Goal: Task Accomplishment & Management: Manage account settings

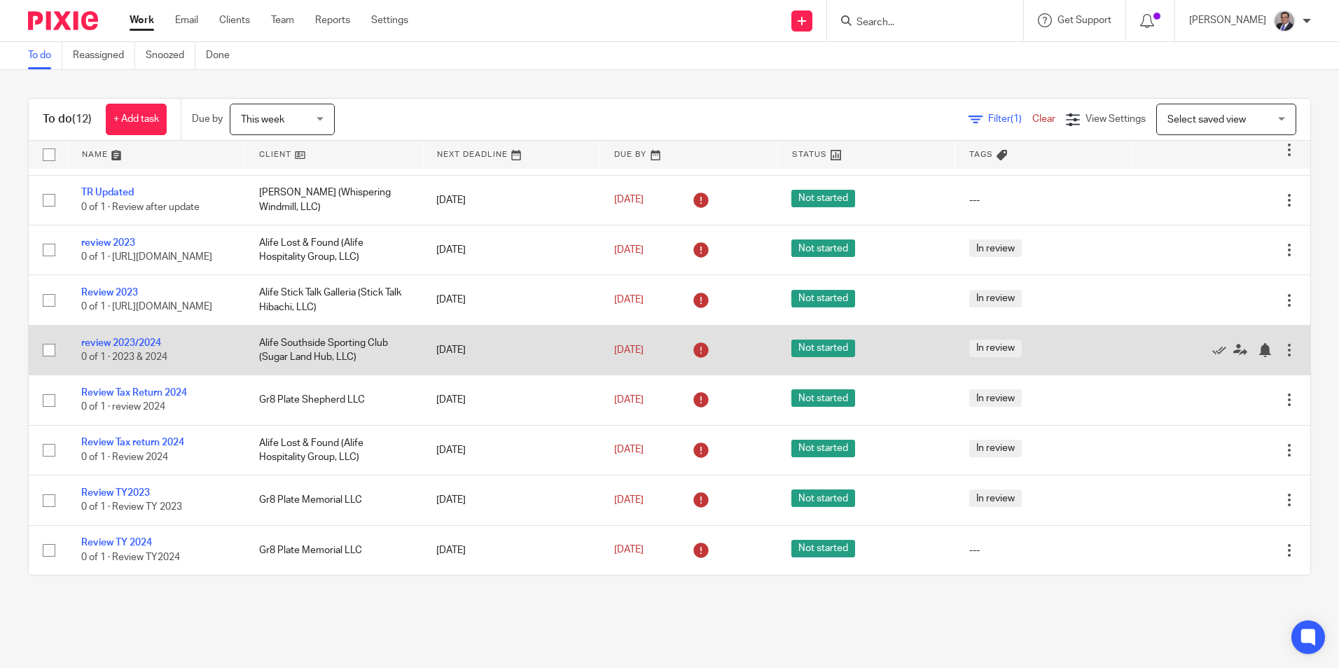
scroll to position [275, 0]
click at [146, 350] on td "review 2023/2024 0 of 1 · 2023 & 2024" at bounding box center [156, 350] width 178 height 50
click at [123, 340] on link "review 2023/2024" at bounding box center [121, 343] width 80 height 10
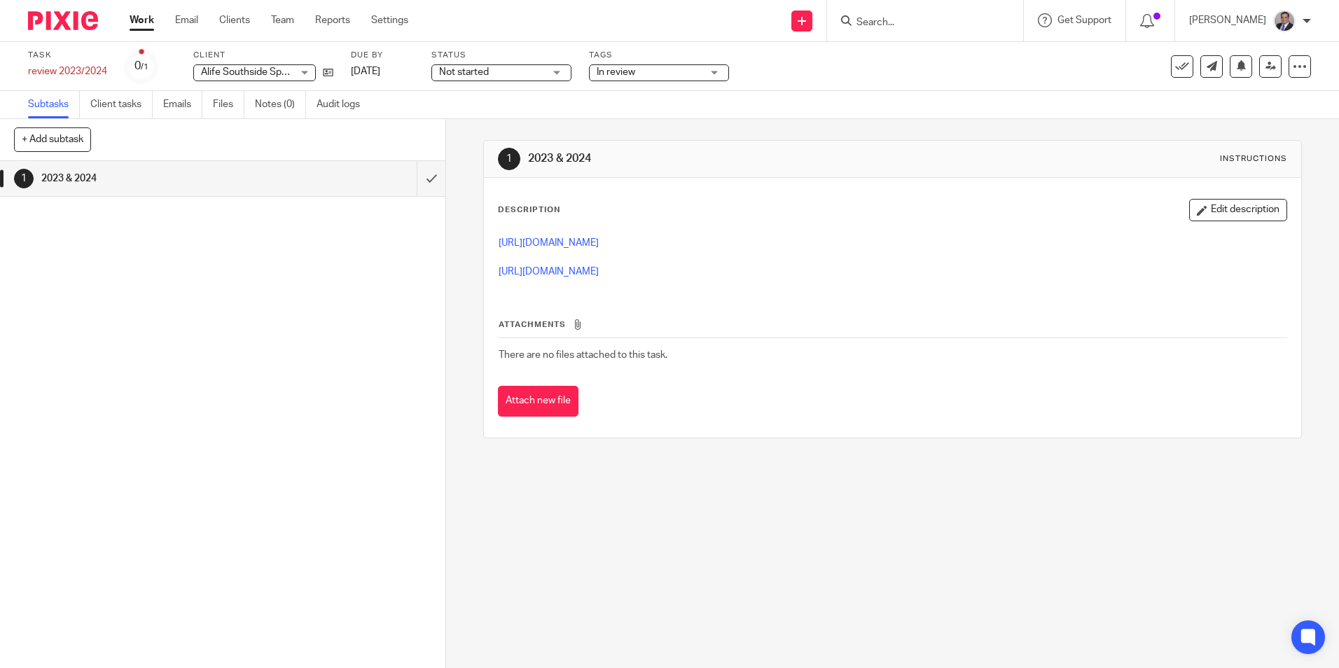
click at [685, 249] on p "https://3.basecamp.com/5341776/buckets/37085760/vaults/8050624174" at bounding box center [892, 243] width 787 height 14
click at [1215, 212] on button "Edit description" at bounding box center [1239, 210] width 98 height 22
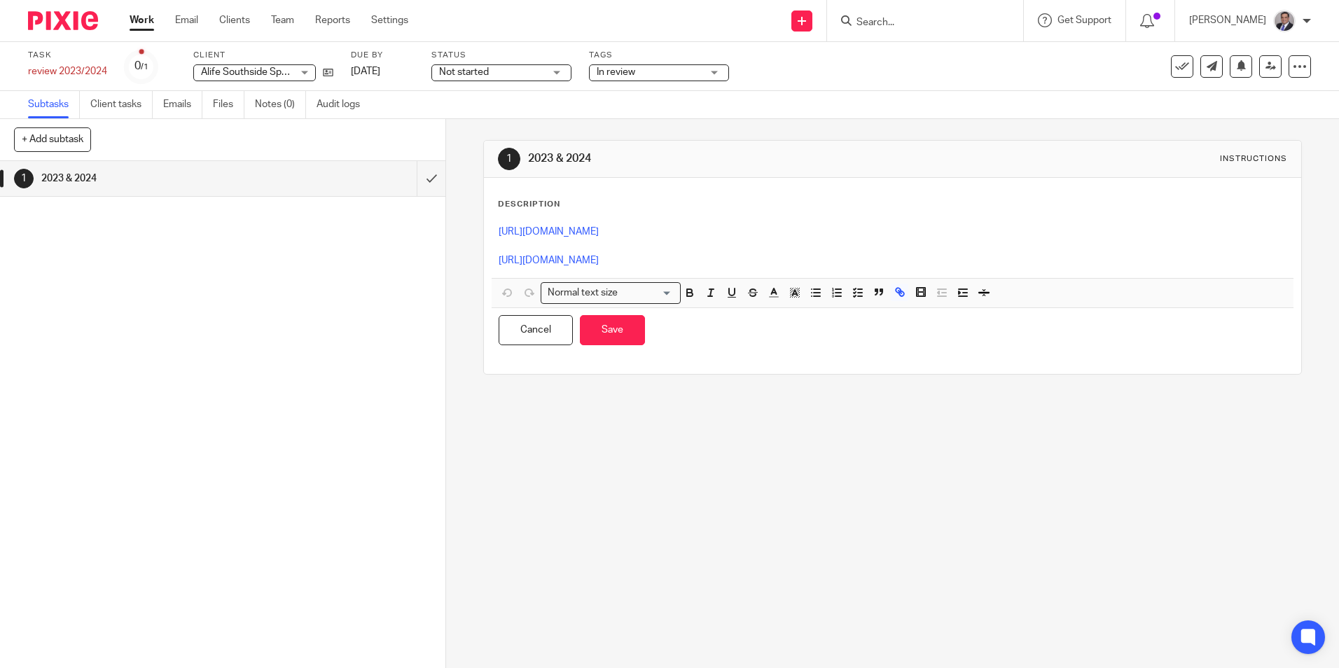
click at [935, 239] on p at bounding box center [892, 246] width 787 height 14
click at [935, 267] on p "https://3.basecamp.com/5341776/buckets/37085760/vaults/8873399341" at bounding box center [892, 261] width 787 height 14
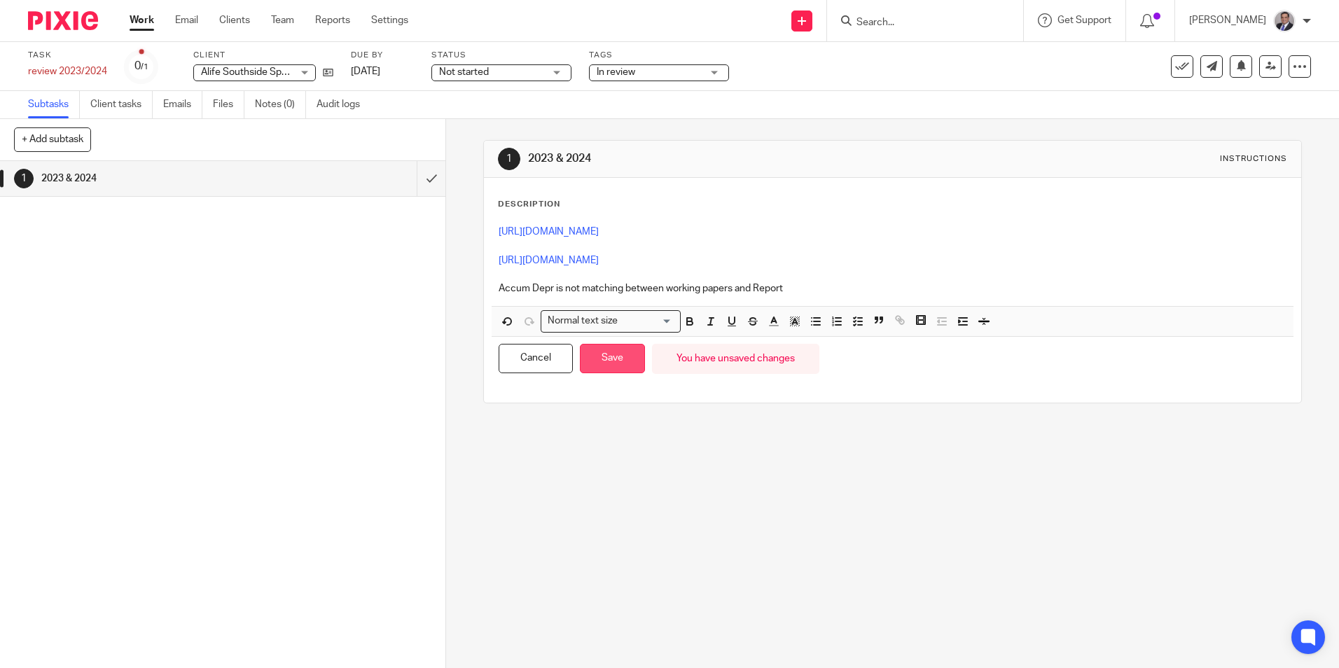
click at [628, 352] on button "Save" at bounding box center [612, 359] width 65 height 30
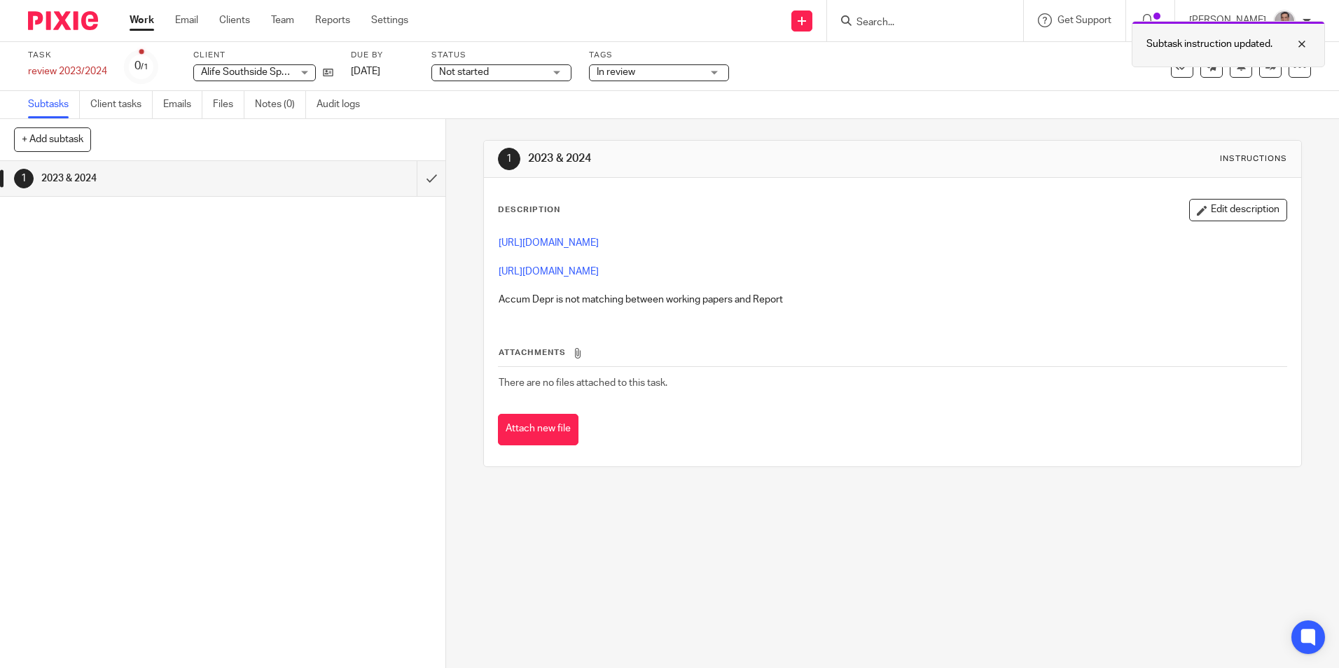
click at [1304, 39] on div at bounding box center [1292, 44] width 38 height 17
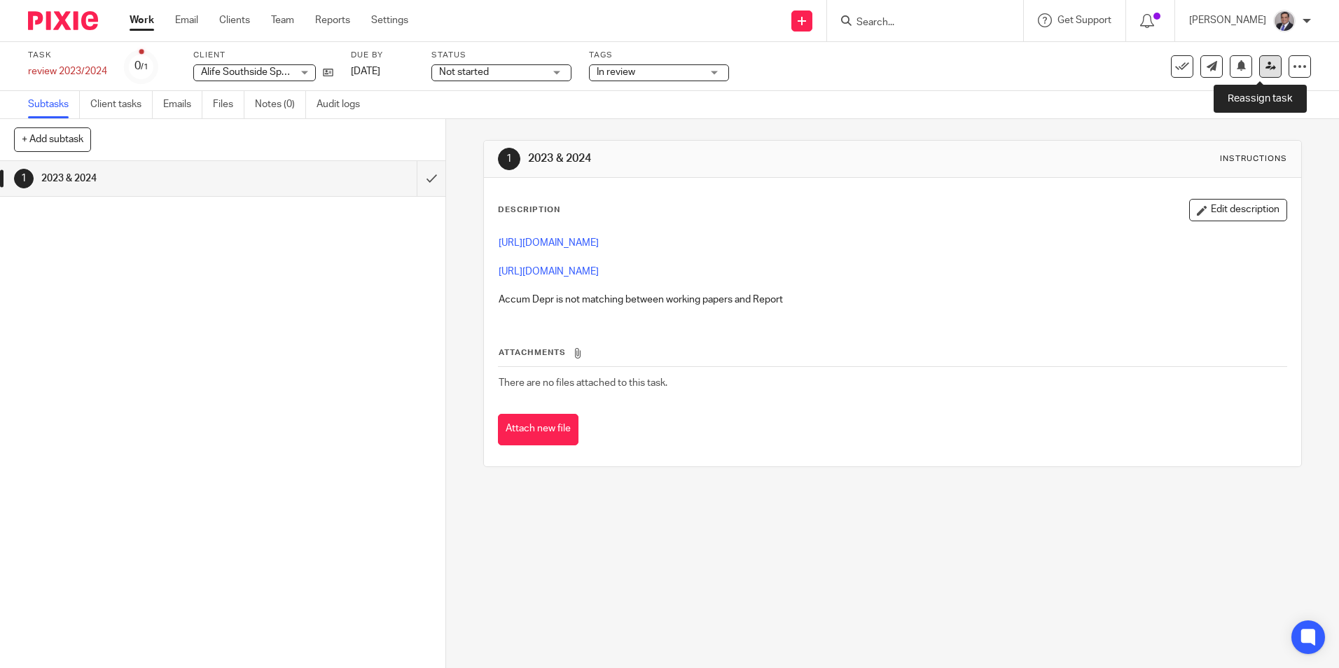
click at [1260, 72] on link at bounding box center [1271, 66] width 22 height 22
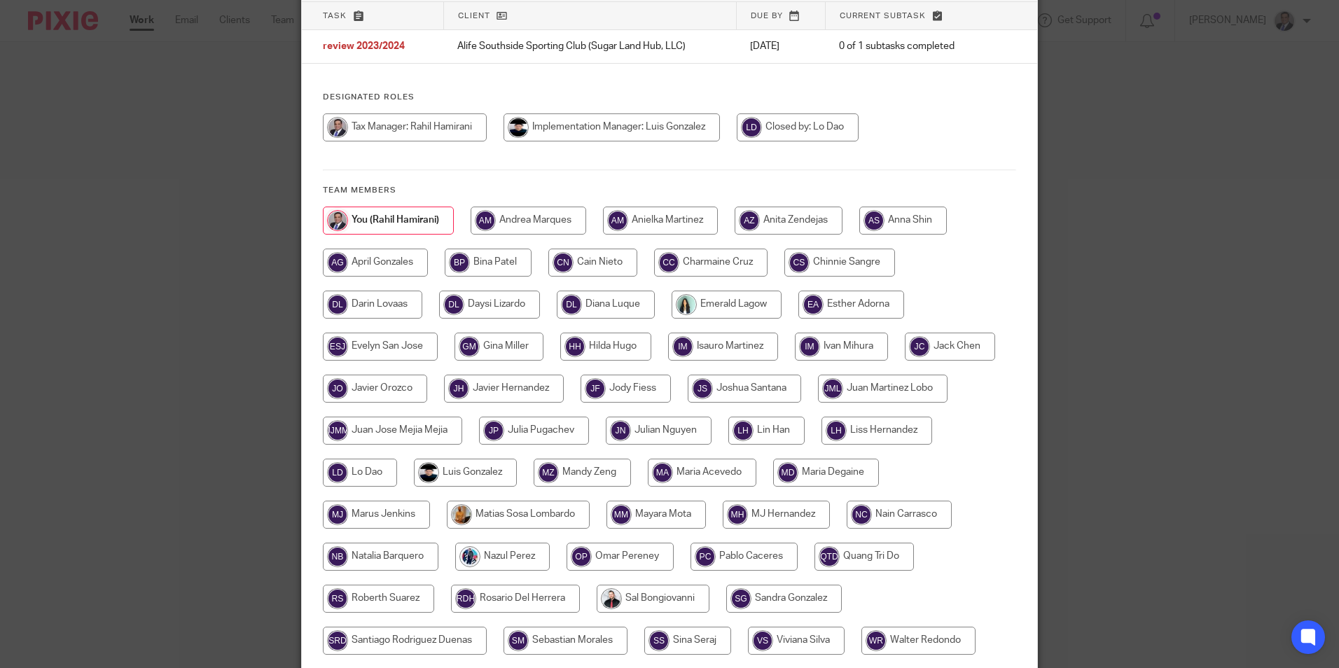
scroll to position [215, 0]
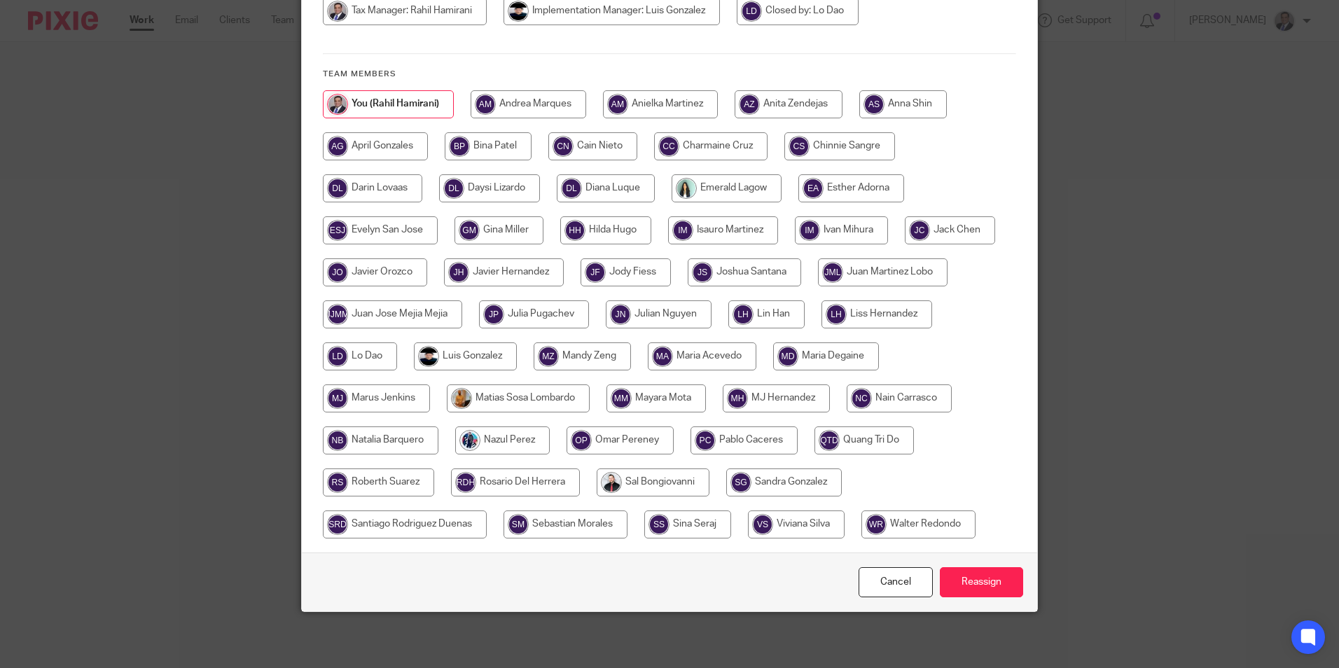
click at [722, 436] on input "radio" at bounding box center [744, 441] width 107 height 28
radio input "true"
click at [961, 582] on input "Reassign" at bounding box center [981, 582] width 83 height 30
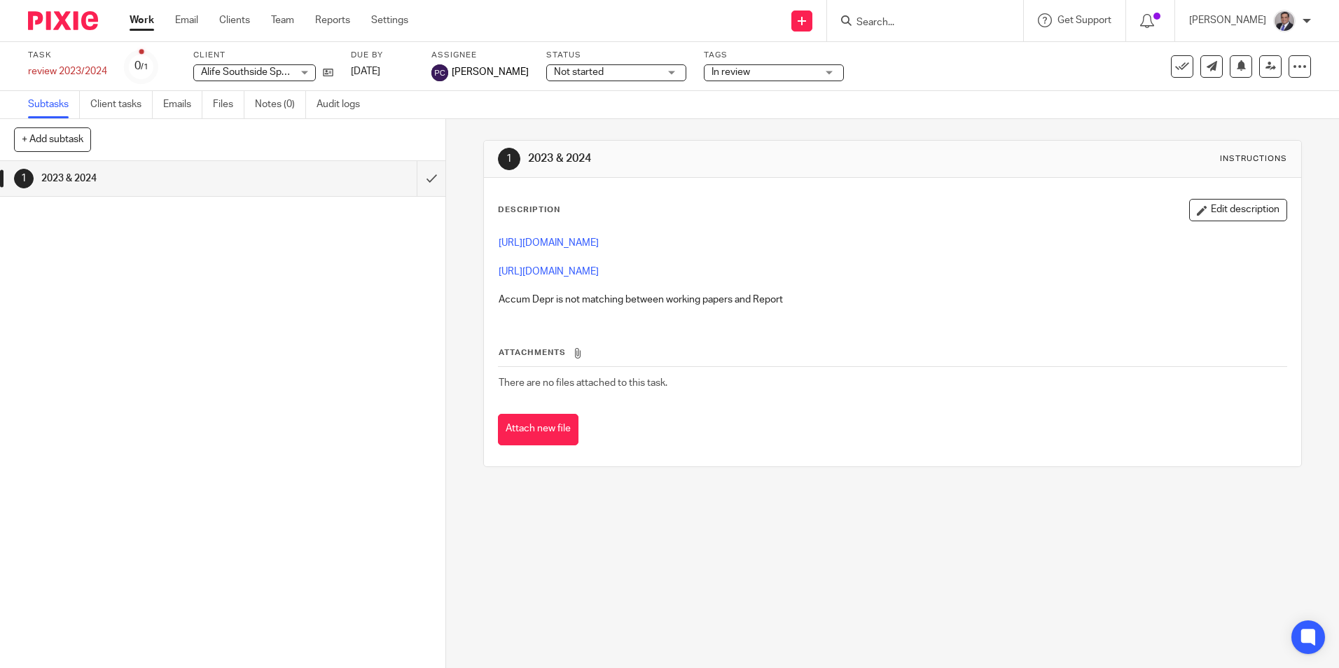
click at [151, 20] on link "Work" at bounding box center [142, 20] width 25 height 14
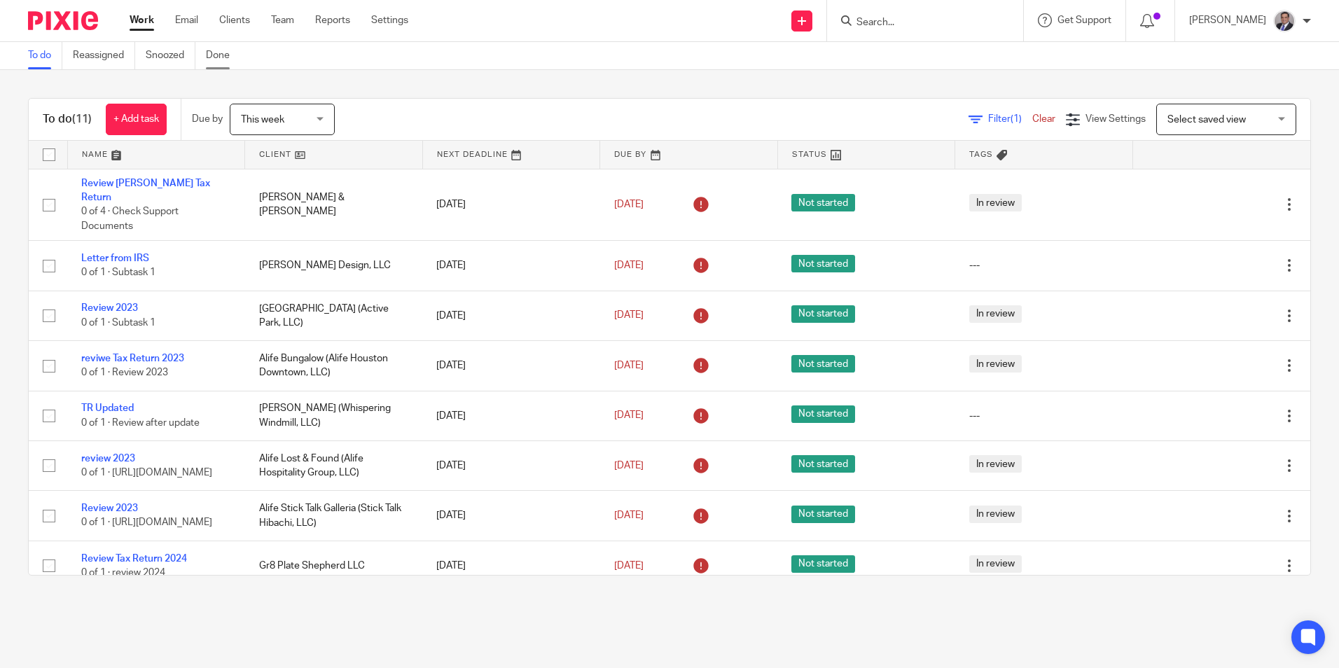
click at [228, 51] on link "Done" at bounding box center [223, 55] width 34 height 27
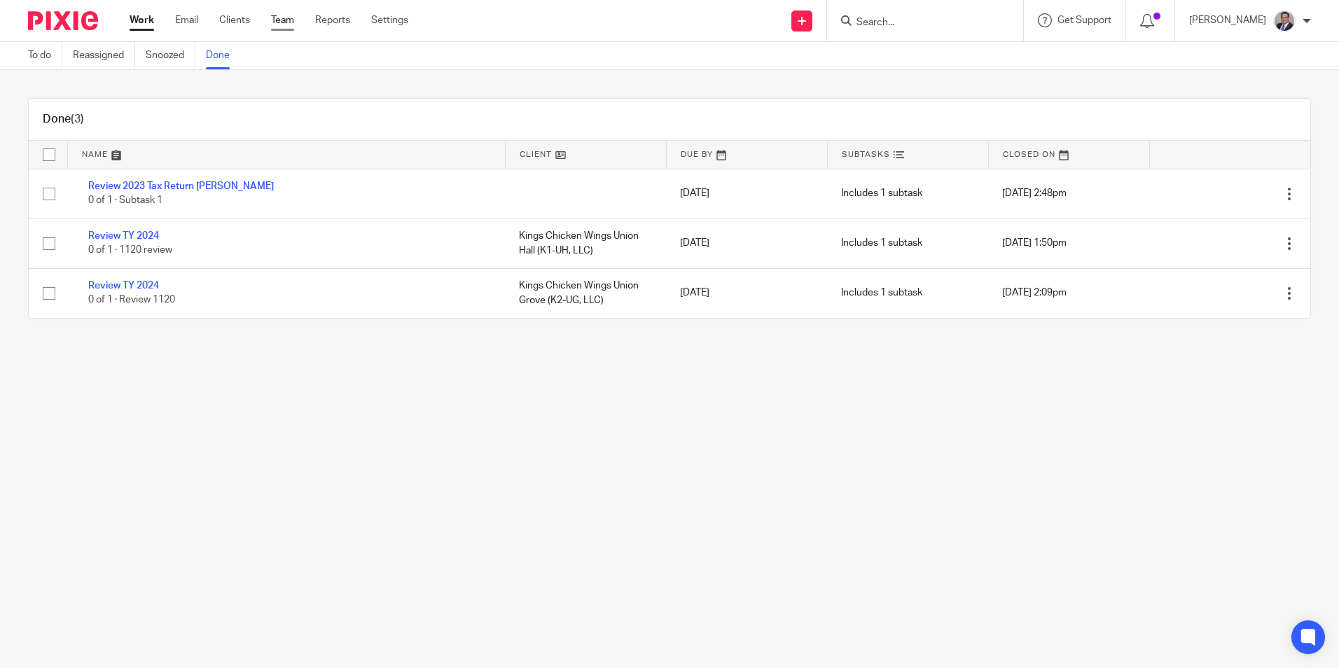
click at [287, 20] on link "Team" at bounding box center [282, 20] width 23 height 14
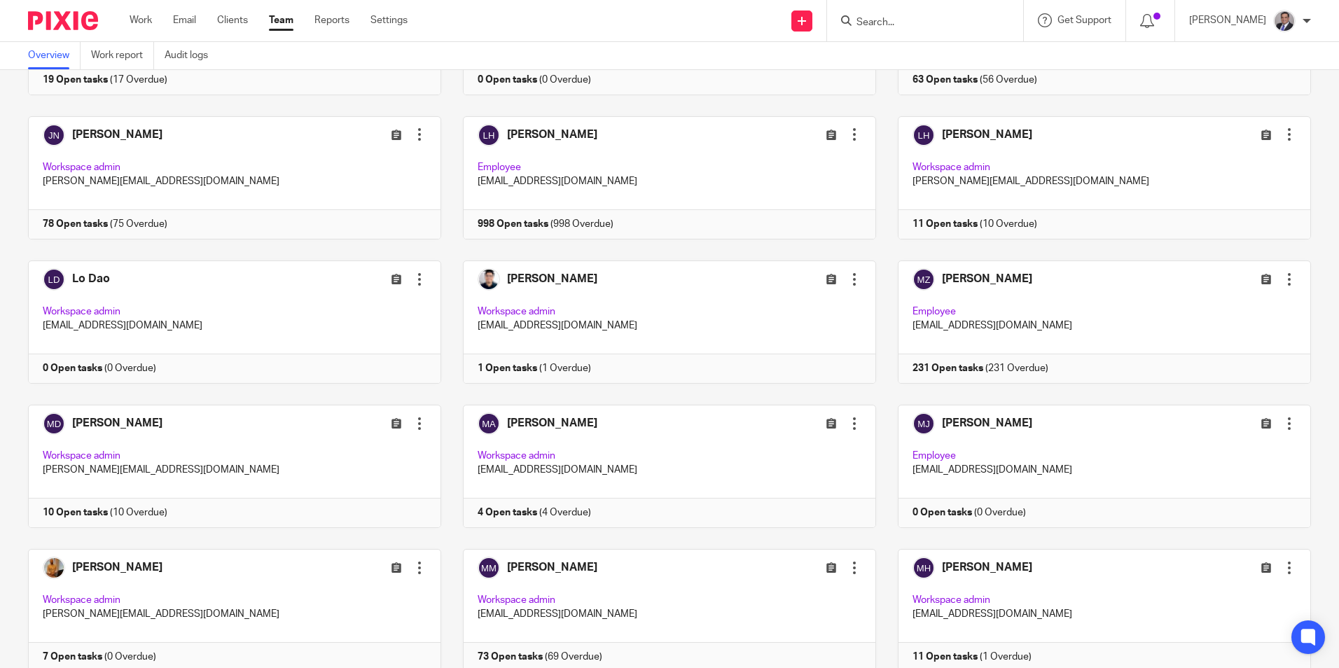
scroll to position [1318, 0]
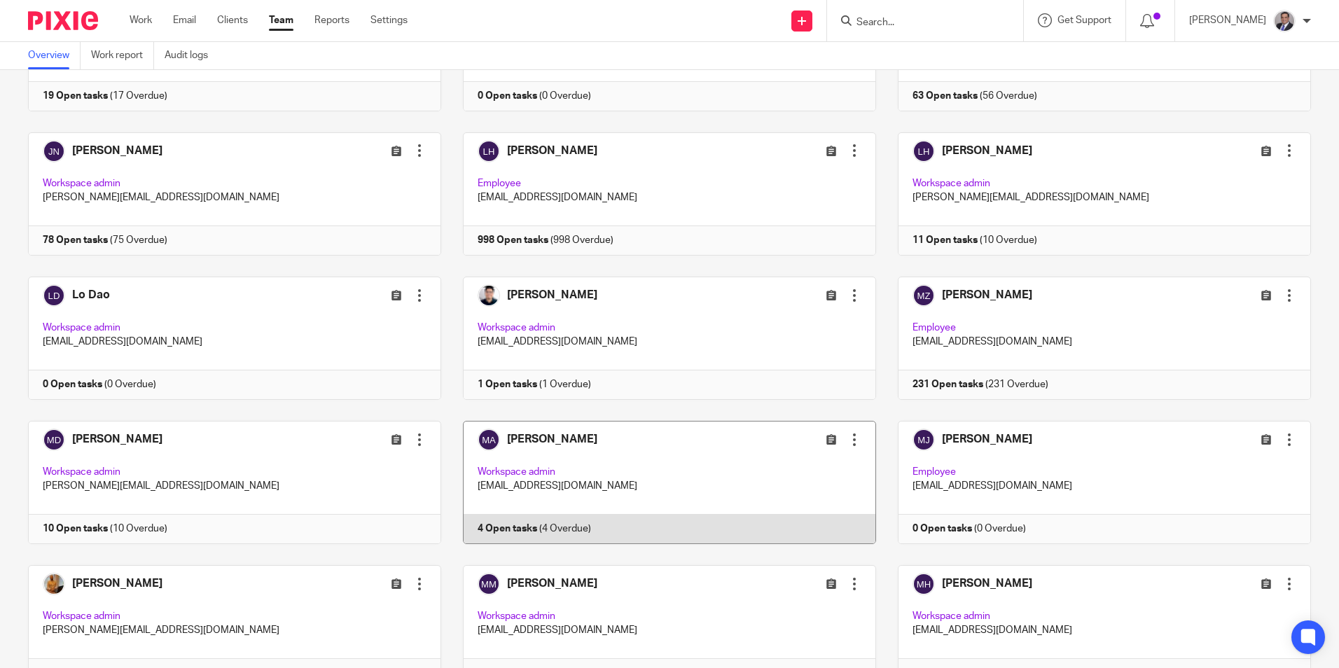
click at [553, 441] on link at bounding box center [658, 482] width 435 height 123
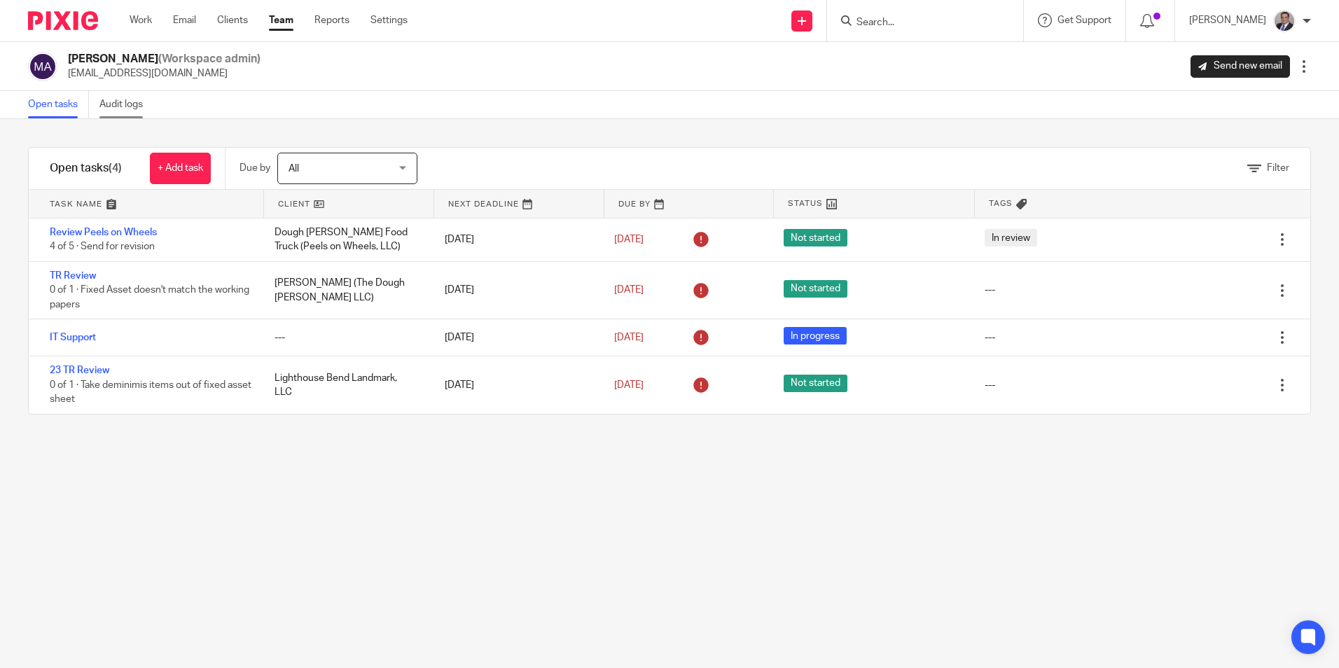
click at [116, 109] on link "Audit logs" at bounding box center [126, 104] width 54 height 27
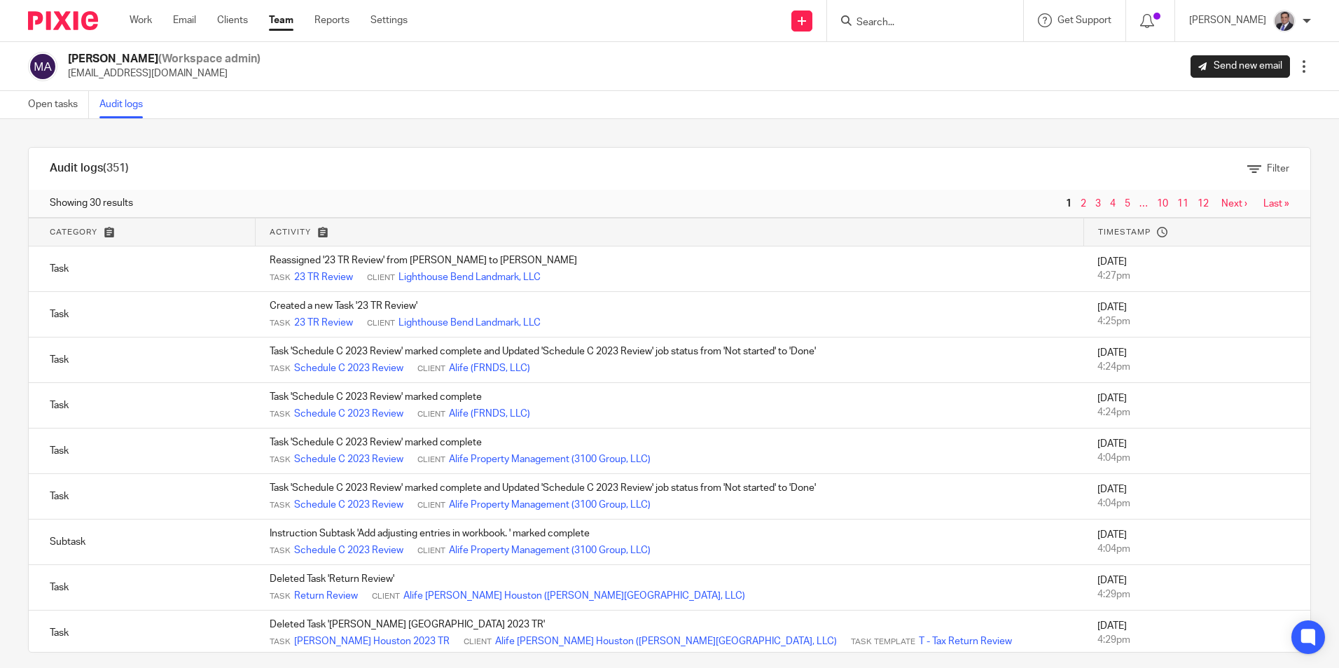
click at [284, 22] on link "Team" at bounding box center [281, 20] width 25 height 14
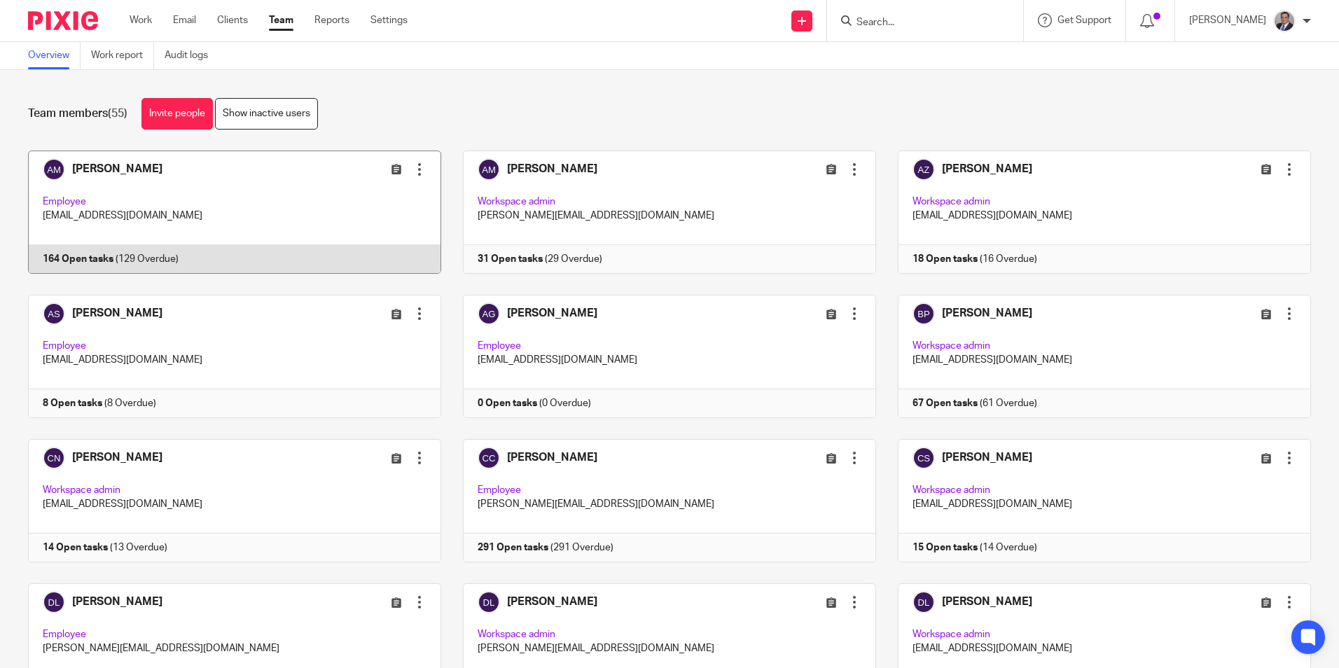
scroll to position [1821, 0]
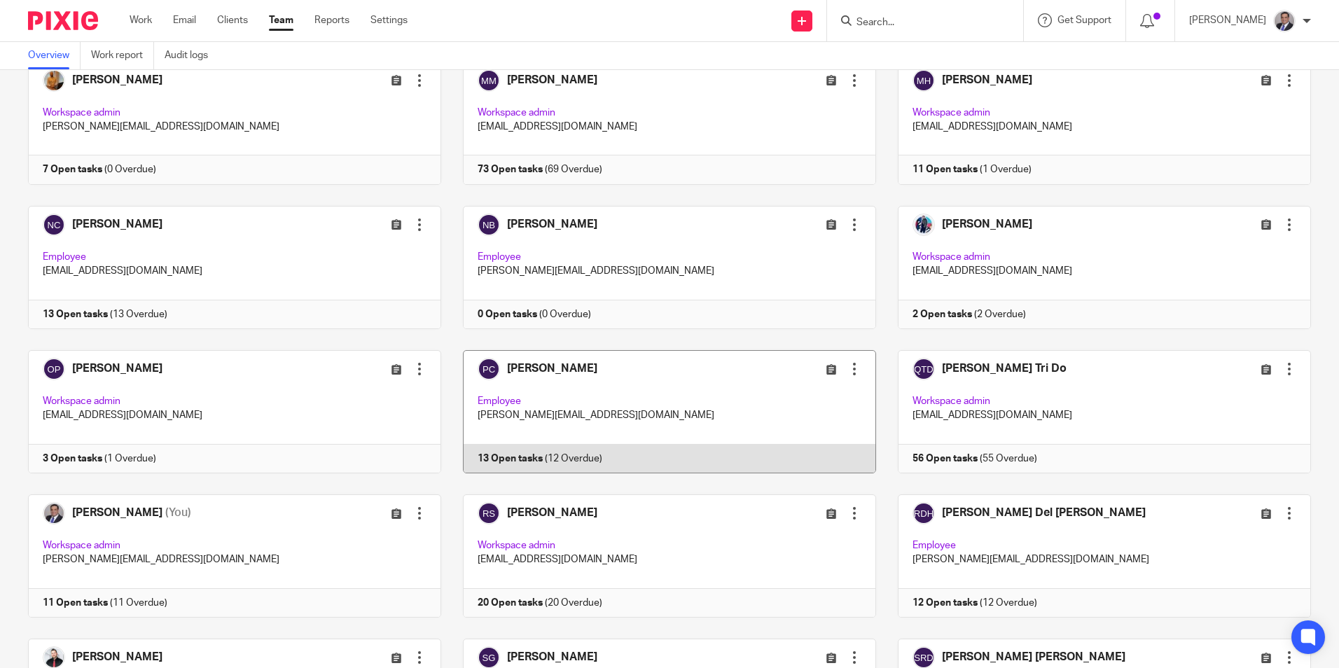
click at [550, 366] on link at bounding box center [658, 411] width 435 height 123
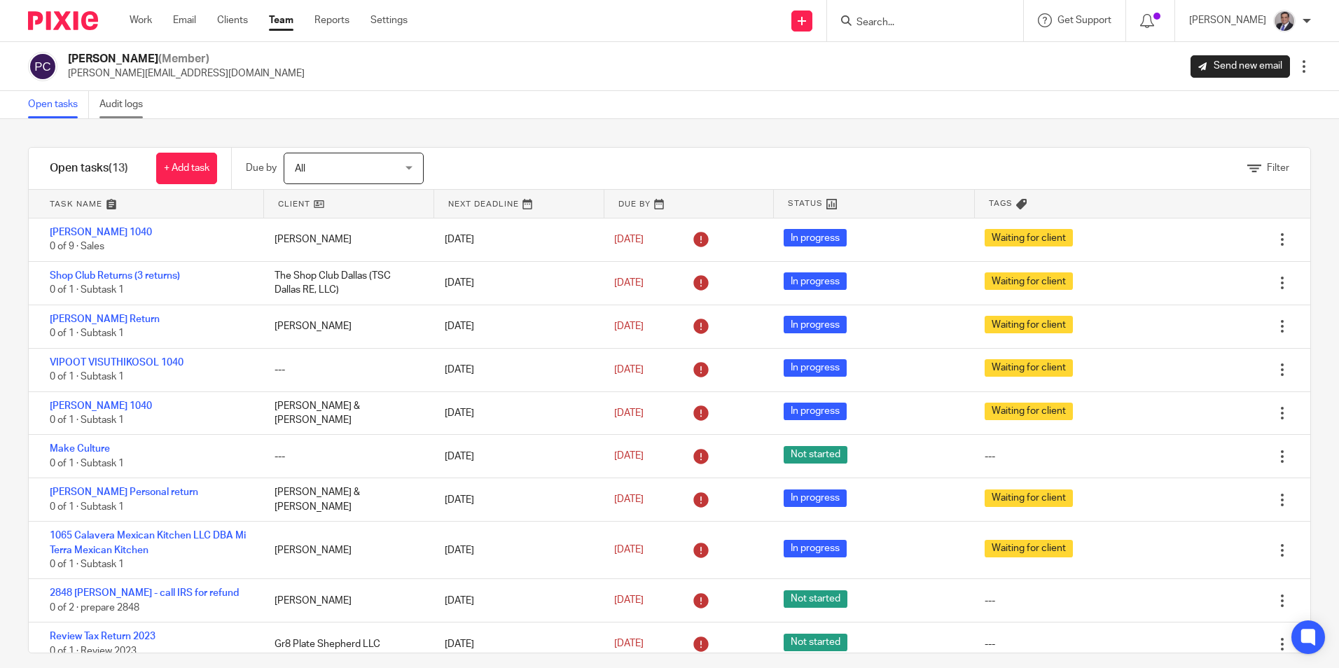
click at [130, 106] on link "Audit logs" at bounding box center [126, 104] width 54 height 27
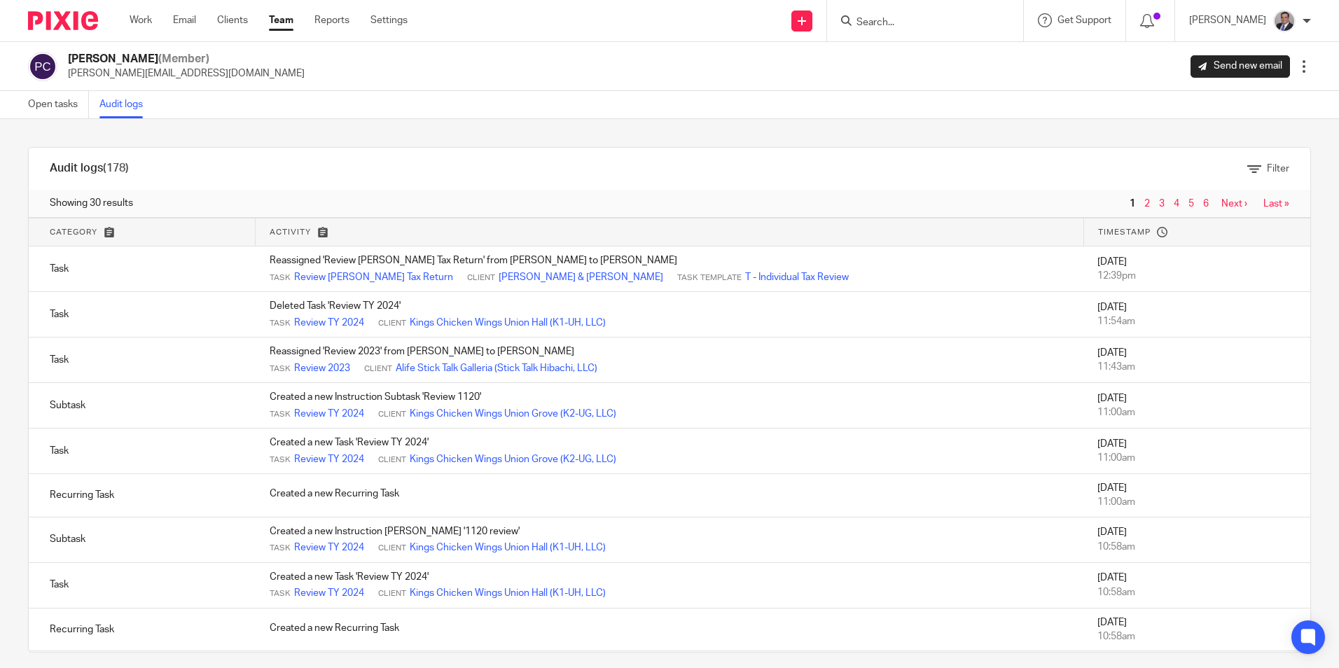
click at [65, 111] on link "Open tasks" at bounding box center [58, 104] width 61 height 27
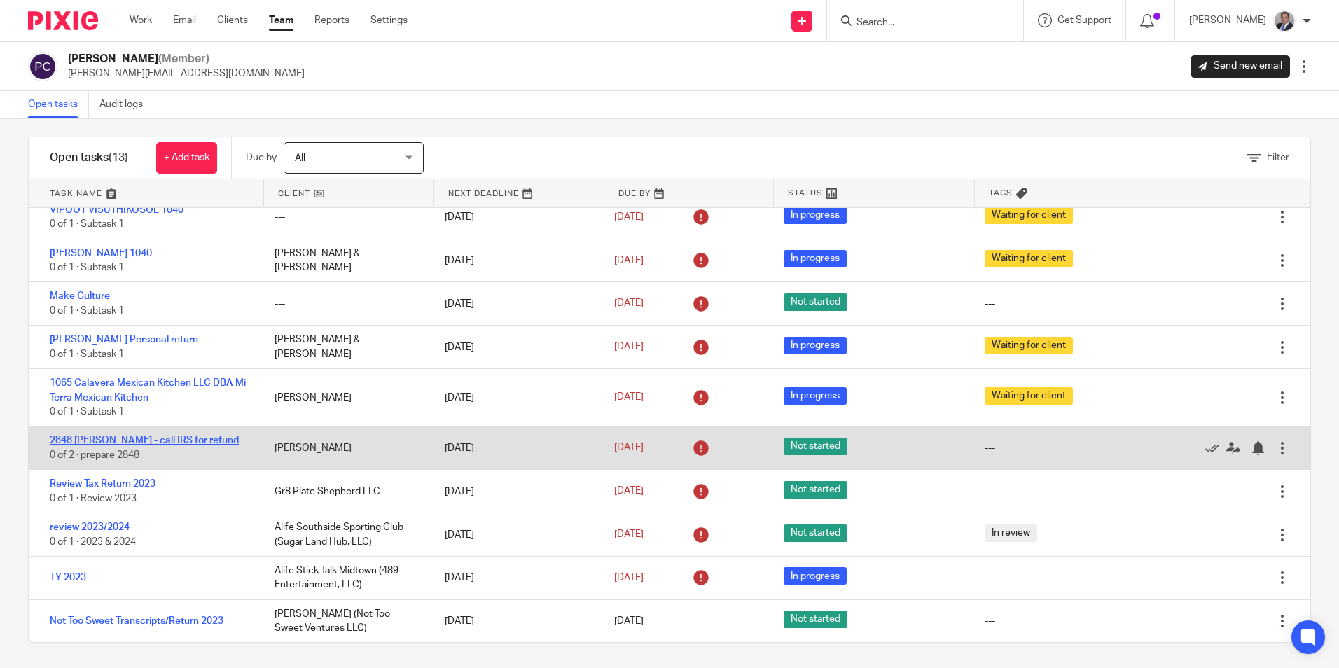
scroll to position [13, 0]
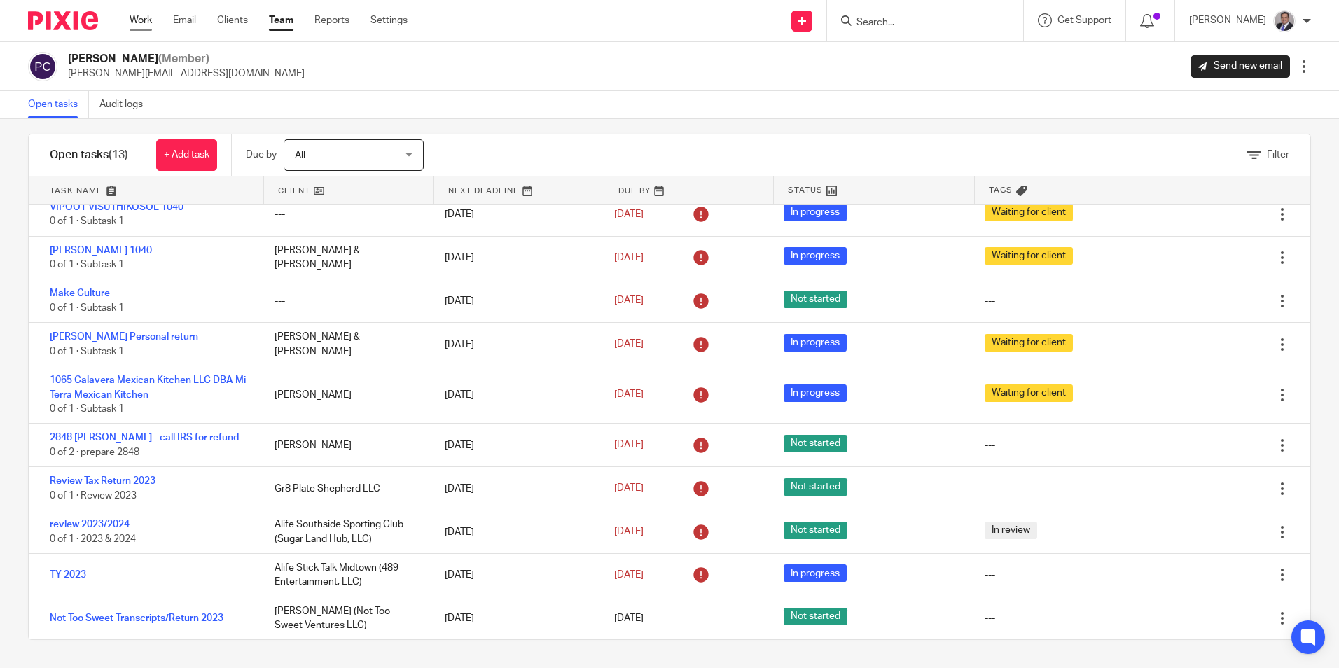
click at [150, 25] on link "Work" at bounding box center [141, 20] width 22 height 14
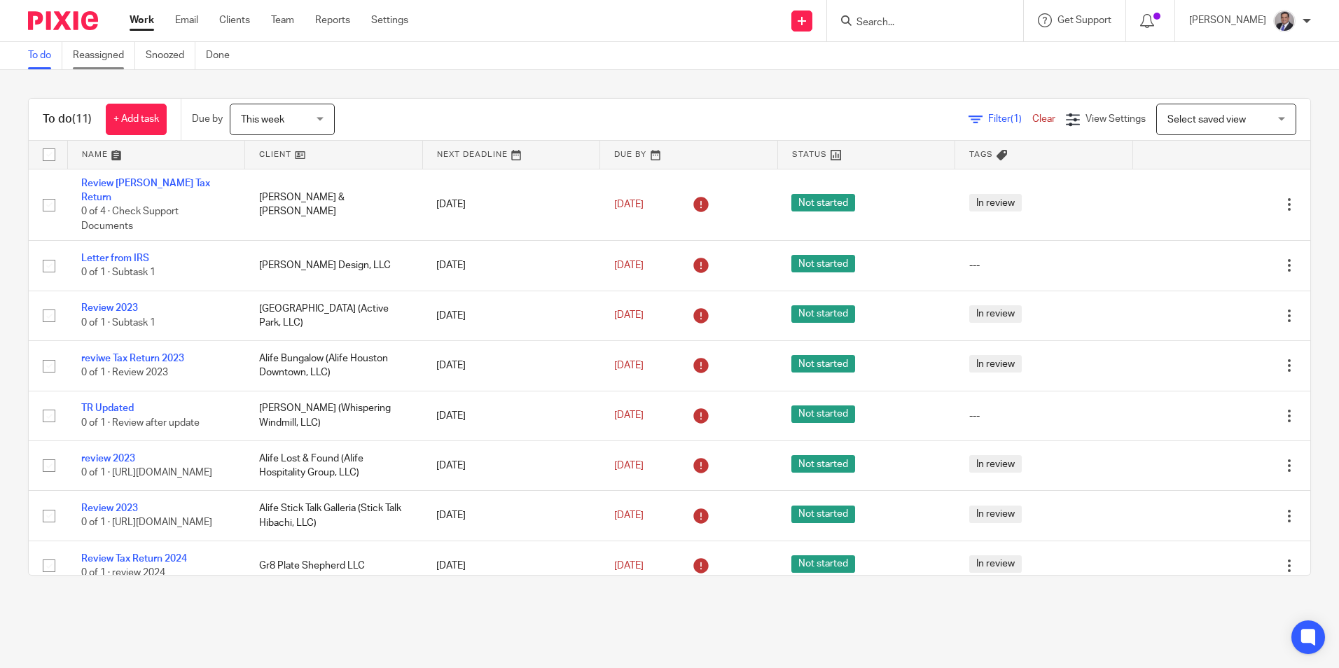
click at [101, 54] on link "Reassigned" at bounding box center [104, 55] width 62 height 27
